Goal: Find specific page/section: Find specific page/section

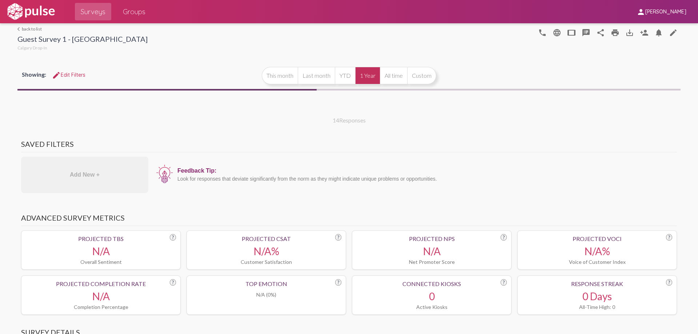
click at [39, 30] on link "arrow_back_ios back to list" at bounding box center [82, 28] width 130 height 5
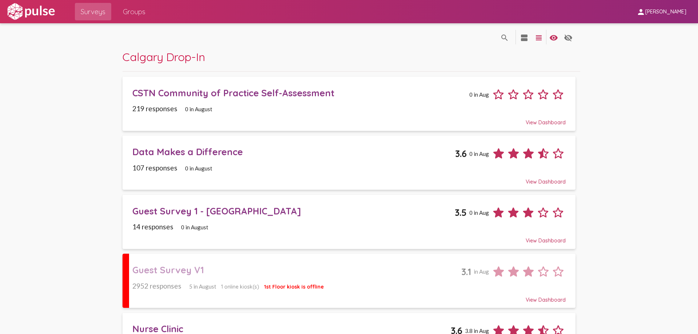
scroll to position [327, 0]
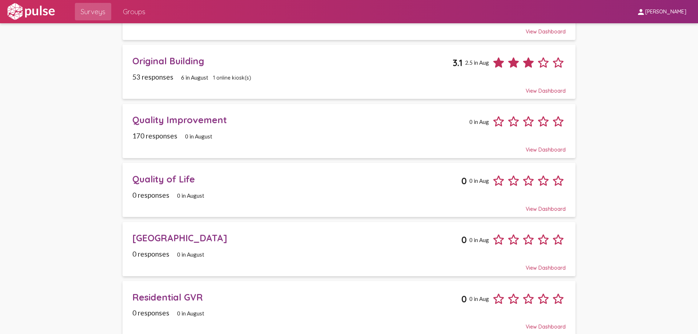
click at [261, 59] on div "Original Building" at bounding box center [292, 60] width 320 height 11
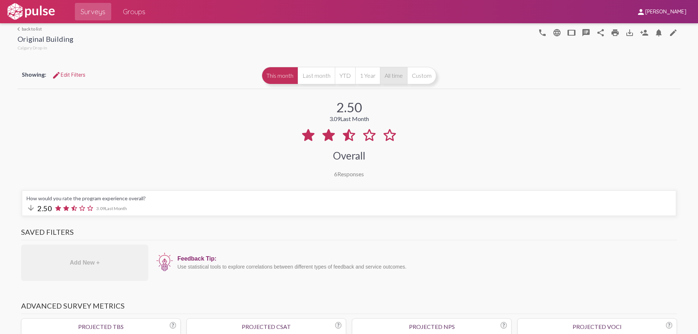
click at [395, 81] on button "All time" at bounding box center [393, 75] width 27 height 17
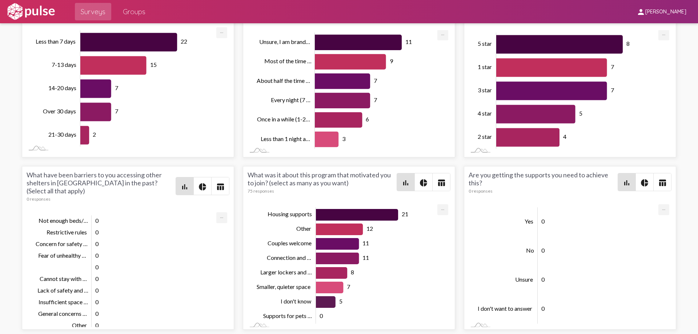
scroll to position [3, 0]
